Goal: Task Accomplishment & Management: Manage account settings

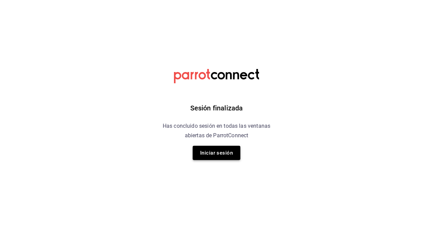
click at [220, 151] on button "Iniciar sesión" at bounding box center [217, 153] width 48 height 14
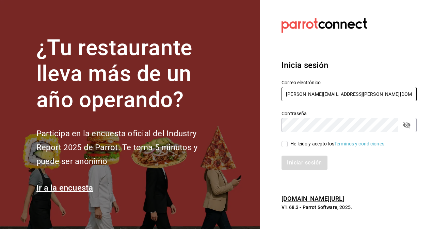
click at [333, 95] on input "[PERSON_NAME][EMAIL_ADDRESS][PERSON_NAME][DOMAIN_NAME]" at bounding box center [348, 94] width 135 height 14
paste input "[PERSON_NAME].[PERSON_NAME]"
type input "[PERSON_NAME][EMAIL_ADDRESS][PERSON_NAME][DOMAIN_NAME]"
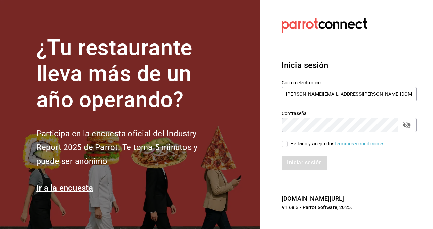
click at [274, 126] on div "Contraseña Contraseña" at bounding box center [344, 117] width 143 height 30
click at [270, 146] on section "Datos incorrectos. Verifica que tu Correo o Contraseña estén bien escritos. Ini…" at bounding box center [346, 114] width 173 height 229
click at [289, 144] on span "He leído y acepto los Términos y condiciones." at bounding box center [336, 143] width 98 height 7
click at [287, 144] on input "He leído y acepto los Términos y condiciones." at bounding box center [284, 144] width 6 height 6
checkbox input "true"
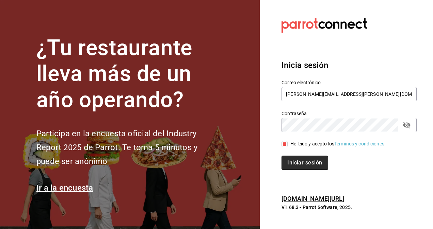
click at [294, 161] on button "Iniciar sesión" at bounding box center [304, 163] width 46 height 14
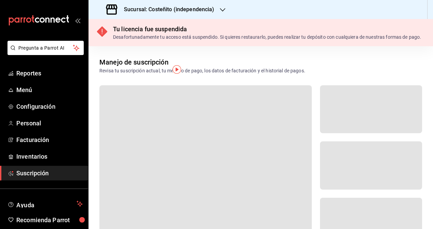
click at [224, 7] on icon "button" at bounding box center [222, 9] width 5 height 5
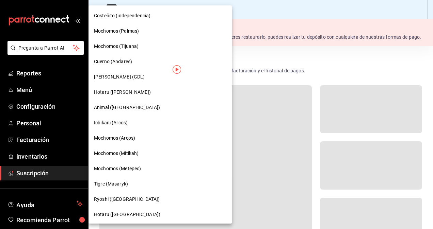
click at [160, 33] on div "Mochomos (Palmas)" at bounding box center [160, 31] width 132 height 7
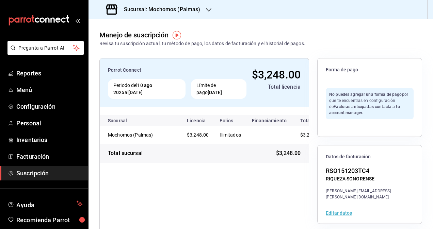
click at [209, 13] on div "Sucursal: Mochomos (Palmas)" at bounding box center [154, 9] width 120 height 19
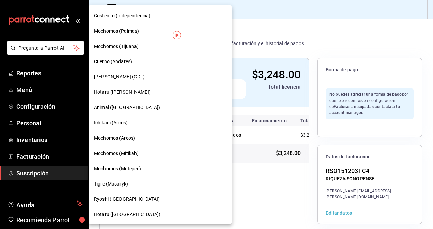
click at [137, 50] on div "Mochomos (Tijuana)" at bounding box center [159, 46] width 143 height 15
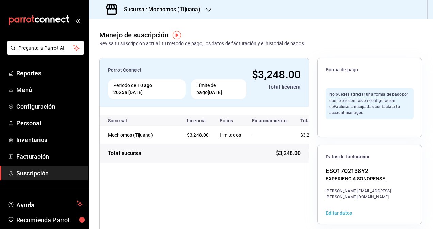
click at [208, 11] on icon "button" at bounding box center [208, 9] width 5 height 5
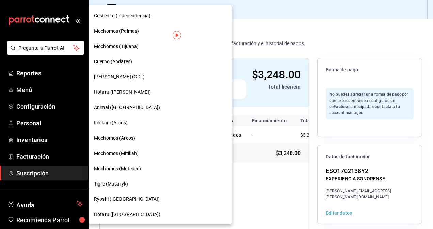
click at [136, 62] on div "Cuerno (Andares)" at bounding box center [160, 61] width 132 height 7
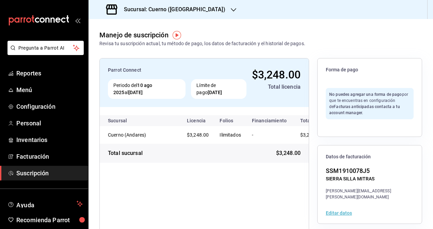
click at [231, 7] on icon "button" at bounding box center [233, 9] width 5 height 5
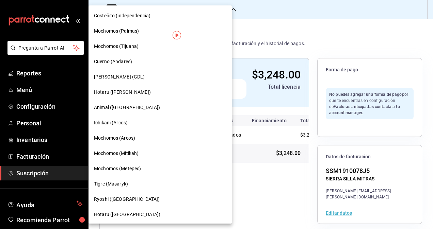
click at [237, 32] on div at bounding box center [216, 114] width 433 height 229
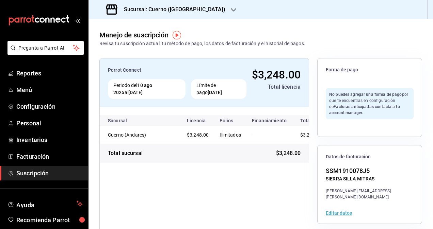
click at [194, 6] on div "Sucursal: Cuerno (Andares)" at bounding box center [166, 9] width 145 height 19
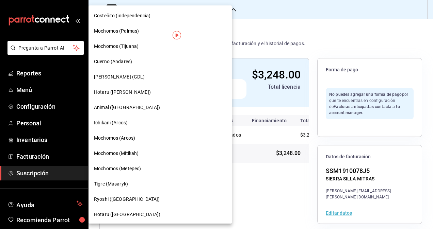
click at [134, 76] on div "Mika (GDL)" at bounding box center [160, 76] width 132 height 7
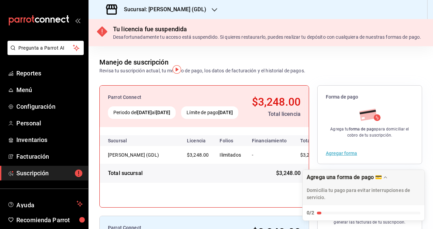
click at [184, 14] on div "Sucursal: Mika (GDL)" at bounding box center [157, 9] width 126 height 19
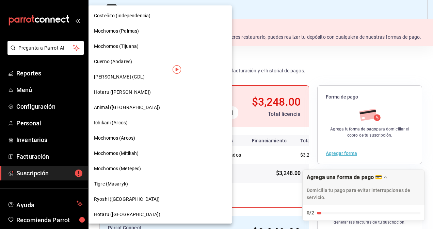
click at [120, 94] on span "Hotaru (Valle)" at bounding box center [122, 92] width 57 height 7
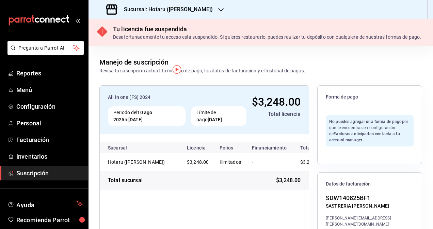
click at [218, 12] on icon "button" at bounding box center [220, 9] width 5 height 5
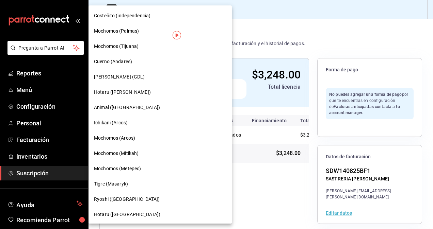
click at [231, 15] on div at bounding box center [216, 114] width 433 height 229
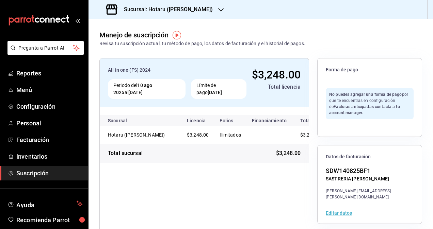
click at [218, 10] on icon "button" at bounding box center [220, 9] width 5 height 5
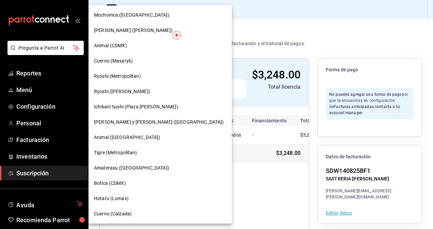
scroll to position [445, 0]
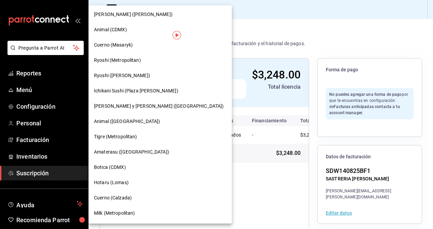
click at [262, 203] on div at bounding box center [216, 114] width 433 height 229
